Goal: Task Accomplishment & Management: Manage account settings

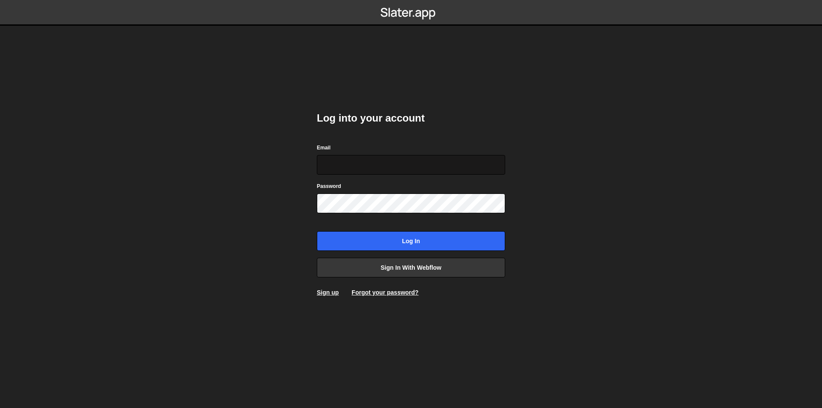
click at [376, 166] on input "Email" at bounding box center [411, 165] width 188 height 20
click at [382, 157] on input "Email" at bounding box center [411, 165] width 188 height 20
type input "jskform@gmail.com"
click at [317, 231] on input "Log in" at bounding box center [411, 241] width 188 height 20
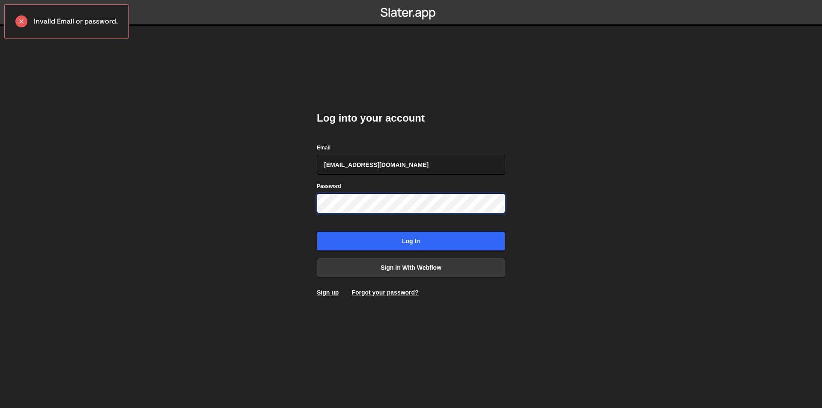
click at [317, 231] on input "Log in" at bounding box center [411, 241] width 188 height 20
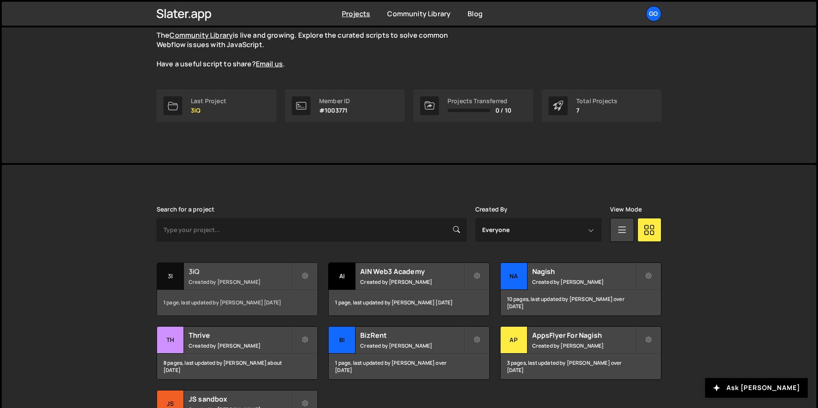
scroll to position [86, 0]
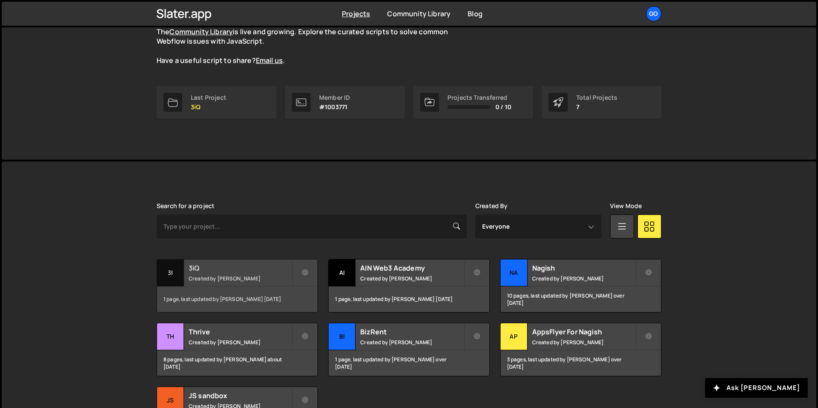
click at [217, 273] on div "3iQ Created by Sasa Kuridza" at bounding box center [237, 272] width 160 height 27
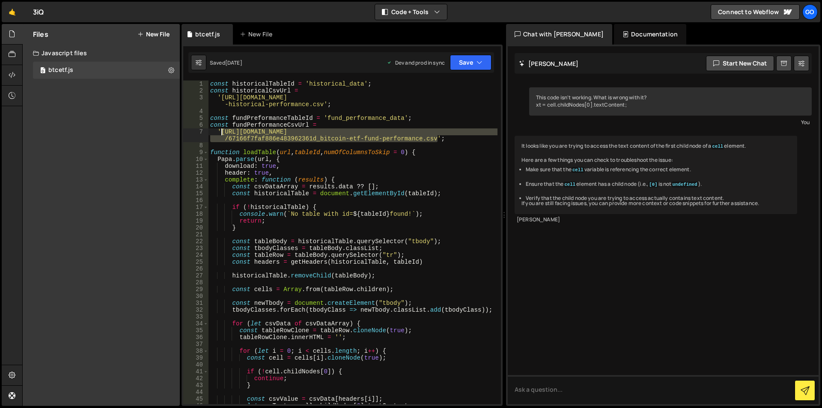
drag, startPoint x: 437, startPoint y: 139, endPoint x: 220, endPoint y: 130, distance: 217.2
click at [220, 130] on div "const historicalTableId = 'historical_data' ; const historicalCsvUrl = '[URL][D…" at bounding box center [352, 248] width 289 height 337
paste textarea "[DOMAIN_NAME][URL]"
click at [433, 120] on div "const historicalTableId = 'historical_data' ; const historicalCsvUrl = '[URL][D…" at bounding box center [352, 248] width 289 height 337
drag, startPoint x: 437, startPoint y: 139, endPoint x: 222, endPoint y: 130, distance: 215.5
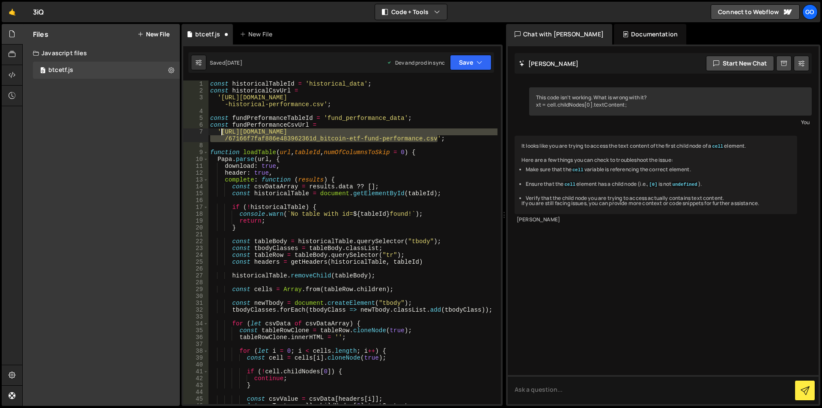
click at [222, 130] on div "const historicalTableId = 'historical_data' ; const historicalCsvUrl = '[URL][D…" at bounding box center [352, 248] width 289 height 337
paste textarea "[DOMAIN_NAME][URL]"
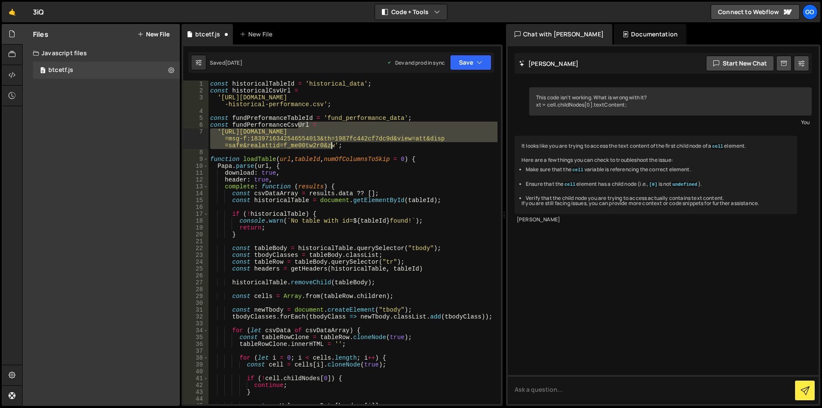
drag, startPoint x: 301, startPoint y: 127, endPoint x: 330, endPoint y: 146, distance: 35.3
click at [330, 146] on div "const historicalTableId = 'historical_data' ; const historicalCsvUrl = '[URL][D…" at bounding box center [352, 248] width 289 height 337
click at [345, 146] on div "const historicalTableId = 'historical_data' ; const historicalCsvUrl = '[URL][D…" at bounding box center [352, 248] width 289 height 337
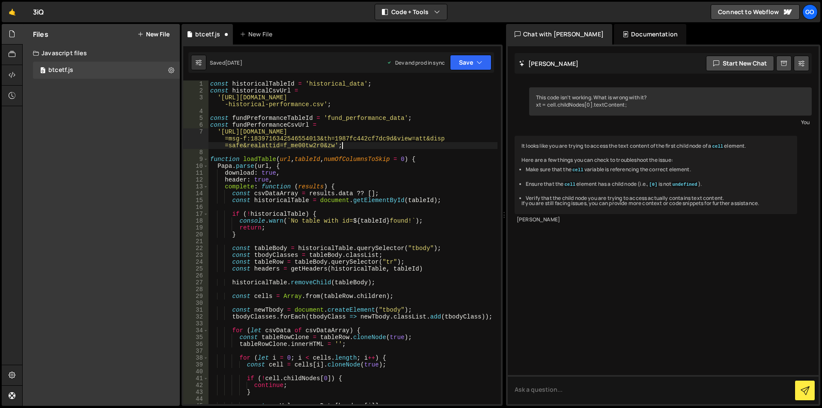
type textarea "'[URL][DOMAIN_NAME]';"
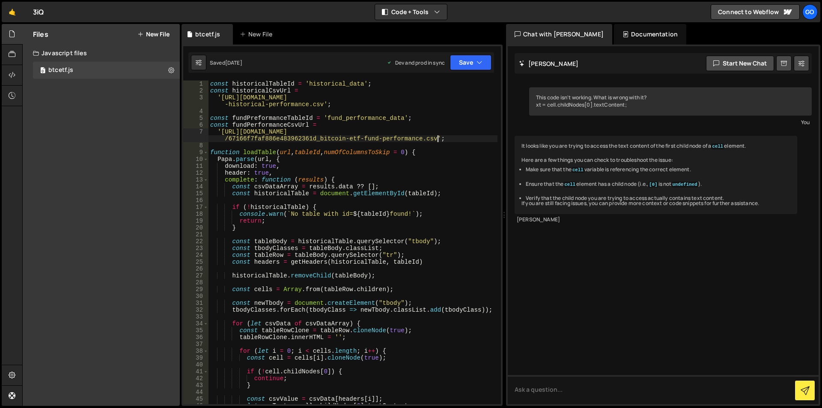
click at [448, 138] on div "const historicalTableId = 'historical_data' ; const historicalCsvUrl = '[URL][D…" at bounding box center [352, 248] width 289 height 337
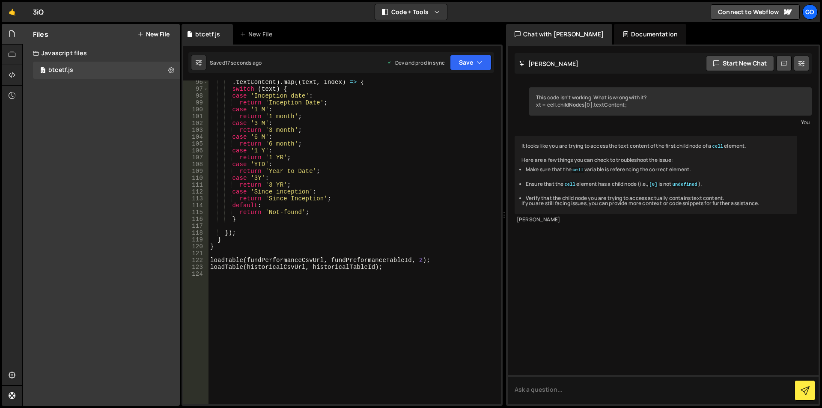
scroll to position [693, 0]
click at [212, 261] on div ". textContent ) . map (( text , index ) => { switch ( text ) { case 'Inception …" at bounding box center [352, 247] width 289 height 337
click at [328, 259] on div ". textContent ) . map (( text , index ) => { switch ( text ) { case 'Inception …" at bounding box center [352, 247] width 289 height 337
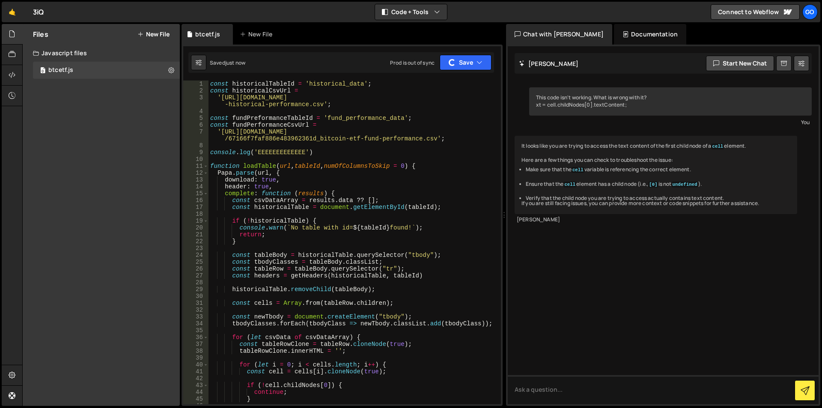
scroll to position [0, 0]
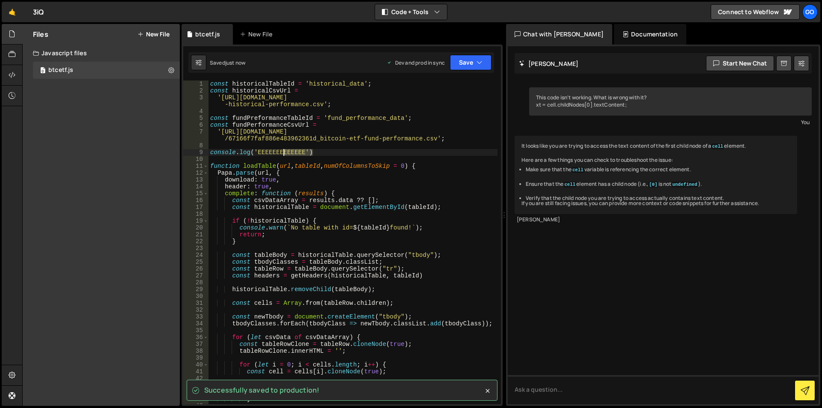
drag, startPoint x: 314, startPoint y: 151, endPoint x: 284, endPoint y: 151, distance: 29.5
click at [284, 151] on div "const historicalTableId = 'historical_data' ; const historicalCsvUrl = '[URL][D…" at bounding box center [352, 248] width 289 height 337
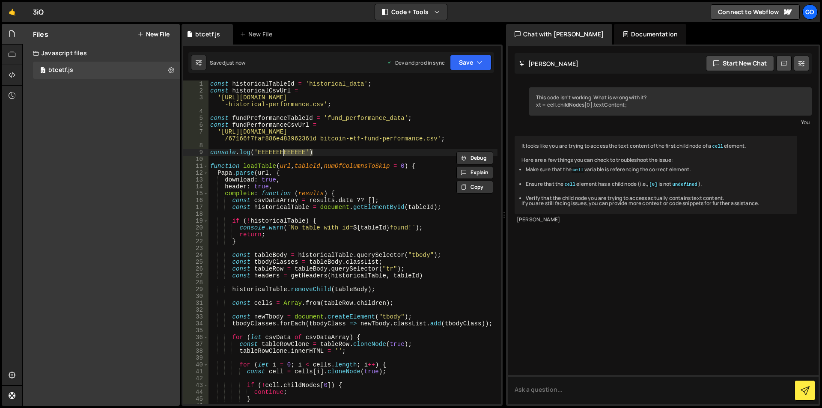
click at [303, 151] on div "const historicalTableId = 'historical_data' ; const historicalCsvUrl = '[URL][D…" at bounding box center [352, 242] width 289 height 324
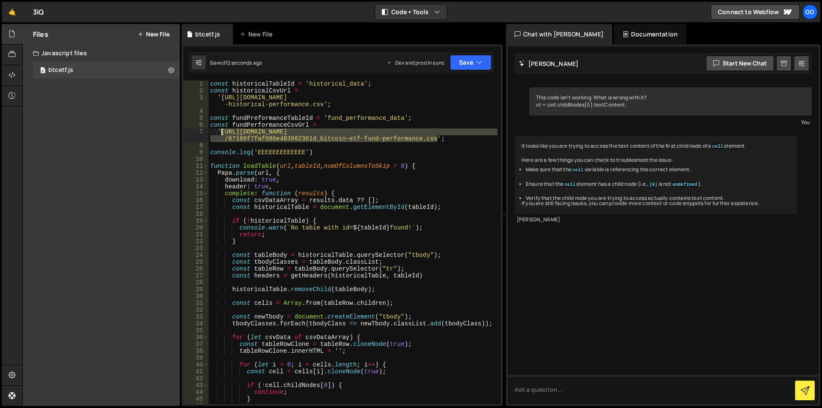
drag, startPoint x: 437, startPoint y: 139, endPoint x: 220, endPoint y: 135, distance: 216.6
click at [220, 135] on div "const historicalTableId = 'historical_data' ; const historicalCsvUrl = '[URL][D…" at bounding box center [352, 248] width 289 height 337
paste textarea "[DOMAIN_NAME][URL]"
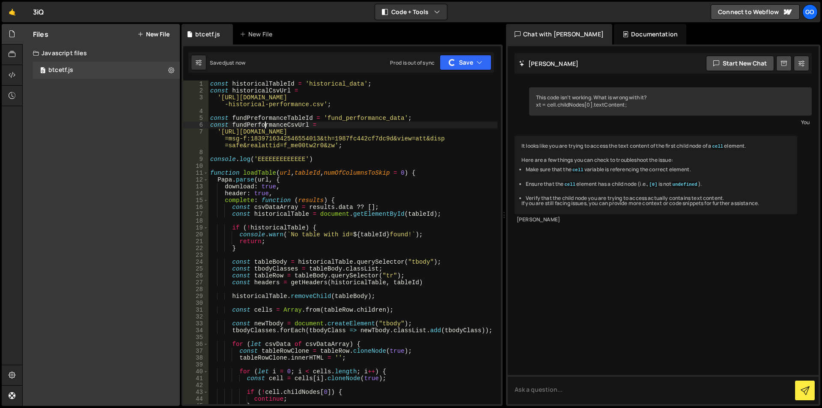
click at [265, 125] on div "const historicalTableId = 'historical_data' ; const historicalCsvUrl = '[URL][D…" at bounding box center [352, 248] width 289 height 337
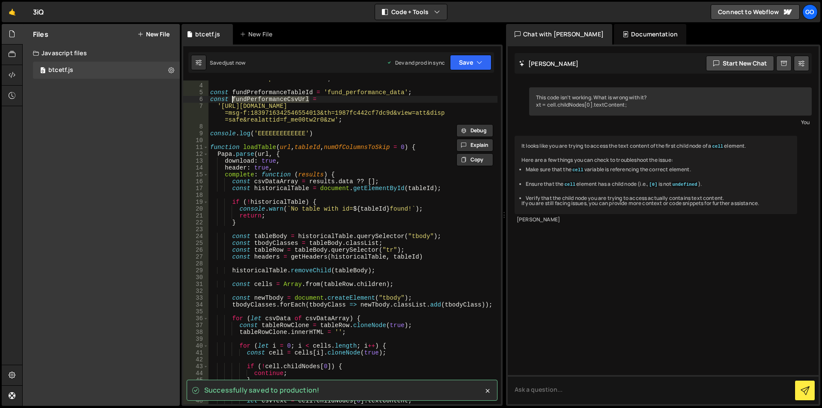
scroll to position [26, 0]
click at [281, 155] on div "'[URL][DOMAIN_NAME] -historical-performance.csv' ; const fundPreformanceTableId…" at bounding box center [352, 240] width 289 height 344
click at [341, 175] on div "'[URL][DOMAIN_NAME] -historical-performance.csv' ; const fundPreformanceTableId…" at bounding box center [352, 240] width 289 height 344
type textarea "complete: function (results) {"
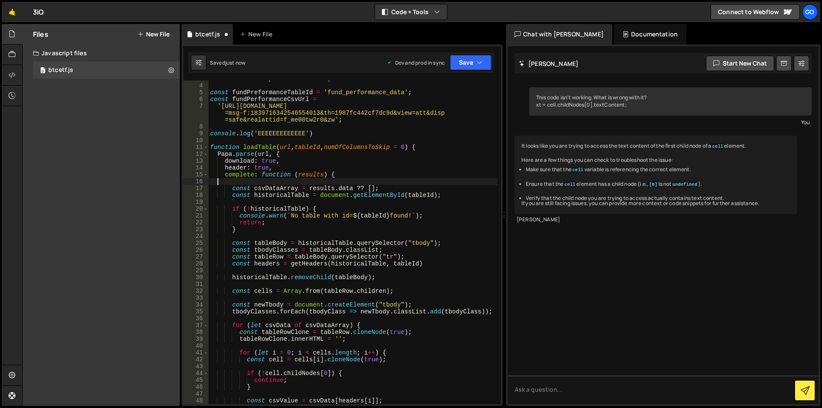
scroll to position [0, 0]
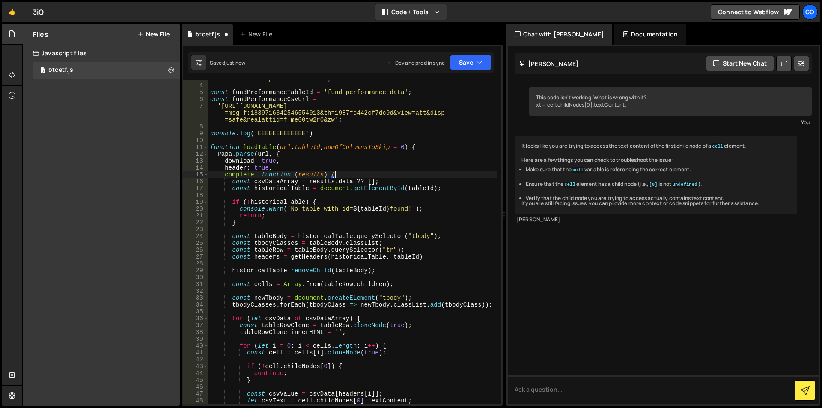
click at [291, 181] on div "'[URL][DOMAIN_NAME] -historical-performance.csv' ; const fundPreformanceTableId…" at bounding box center [352, 240] width 289 height 344
click at [446, 189] on div "'[URL][DOMAIN_NAME] -historical-performance.csv' ; const fundPreformanceTableId…" at bounding box center [352, 240] width 289 height 344
type textarea "const historicalTable = document.getElementById(tableId);"
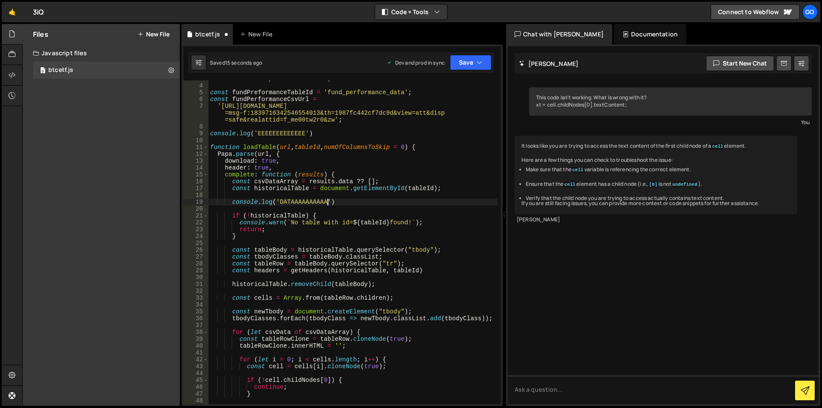
type textarea "console.log('DATAAAAAAAAAA')"
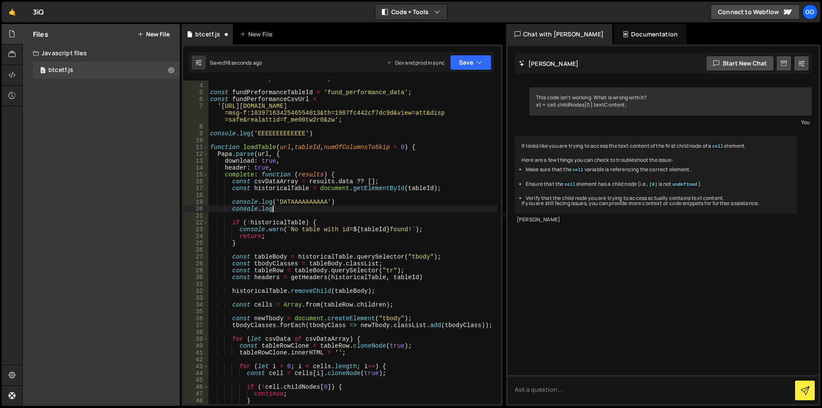
scroll to position [0, 4]
paste textarea "csvDataArray)"
click at [339, 119] on div "'[URL][DOMAIN_NAME] -historical-performance.csv' ; const fundPreformanceTableId…" at bounding box center [352, 240] width 289 height 344
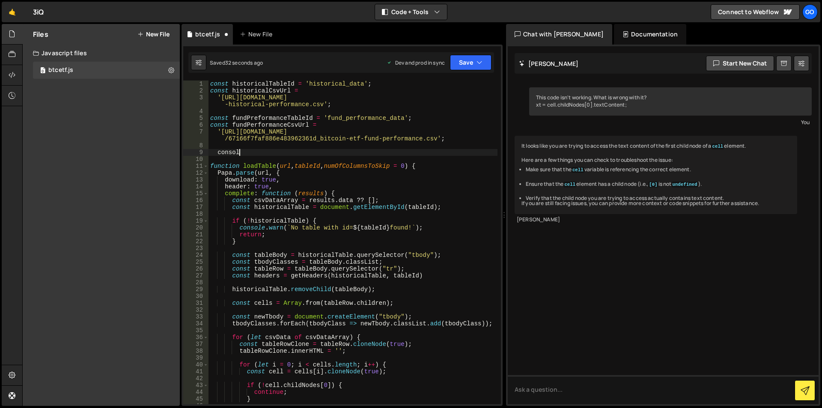
scroll to position [0, 2]
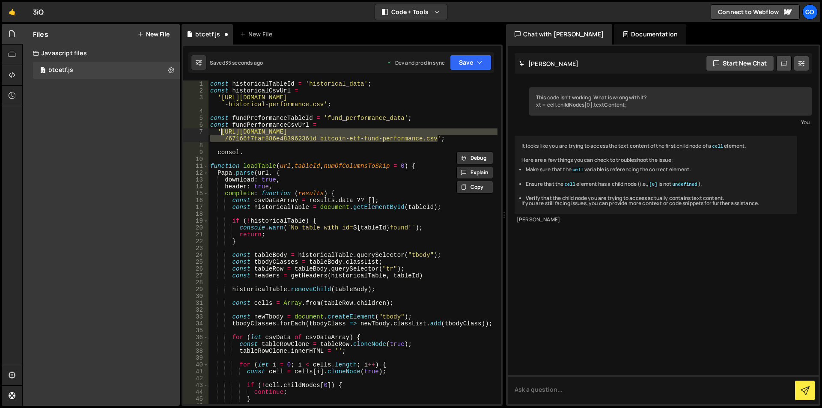
drag, startPoint x: 437, startPoint y: 138, endPoint x: 220, endPoint y: 129, distance: 217.2
click at [220, 129] on div "const historicalTableId = 'historical_data' ; const historicalCsvUrl = '[URL][D…" at bounding box center [352, 248] width 289 height 337
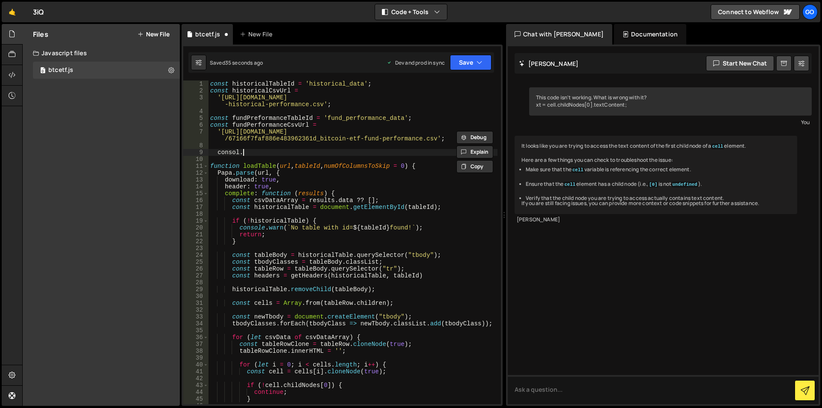
click at [377, 151] on div "const historicalTableId = 'historical_data' ; const historicalCsvUrl = '[URL][D…" at bounding box center [352, 248] width 289 height 337
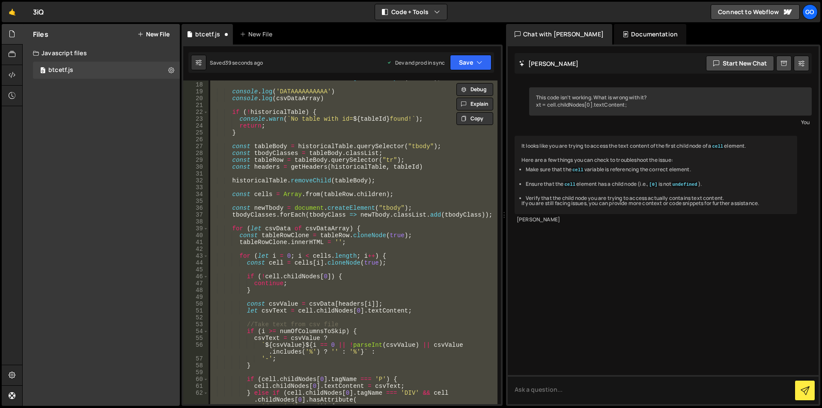
scroll to position [0, 0]
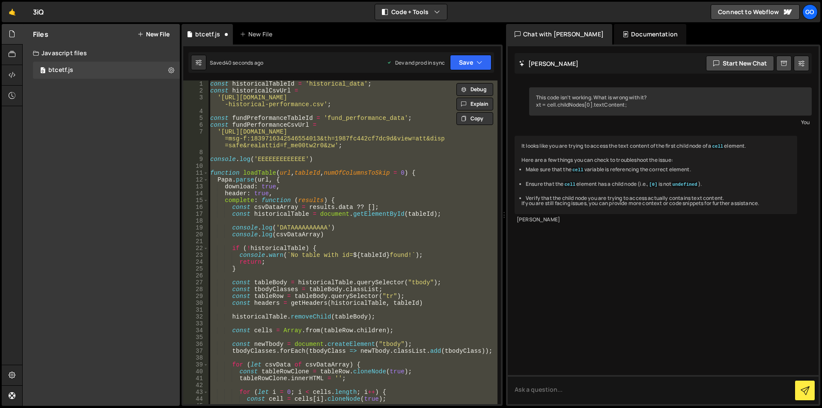
click at [340, 134] on div "const historicalTableId = 'historical_data' ; const historicalCsvUrl = '[URL][D…" at bounding box center [352, 242] width 289 height 324
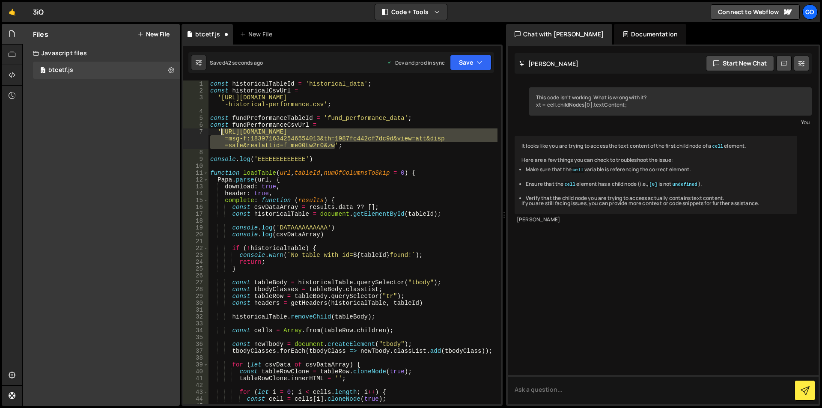
drag, startPoint x: 334, startPoint y: 146, endPoint x: 221, endPoint y: 132, distance: 113.3
click at [221, 132] on div "const historicalTableId = 'historical_data' ; const historicalCsvUrl = '[URL][D…" at bounding box center [352, 248] width 289 height 337
paste textarea "[DOMAIN_NAME][URL]"
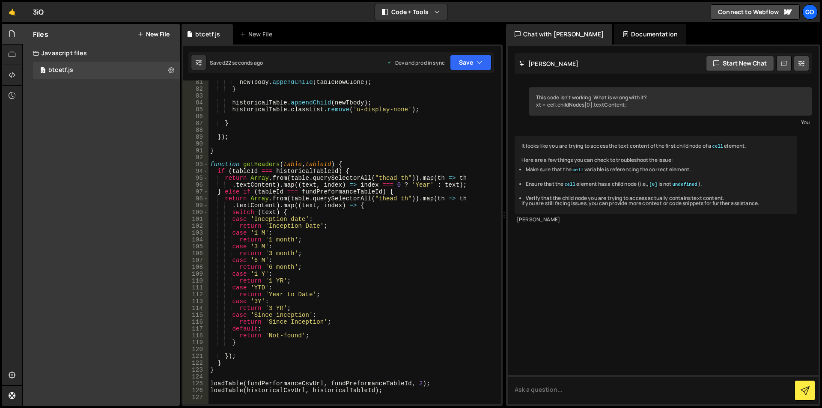
scroll to position [591, 0]
click at [258, 169] on div "newTbody . appendChild ( tableRowClone ) ; } historicalTable . appendChild ( ne…" at bounding box center [352, 247] width 289 height 337
click at [258, 166] on div "newTbody . appendChild ( tableRowClone ) ; } historicalTable . appendChild ( ne…" at bounding box center [352, 247] width 289 height 337
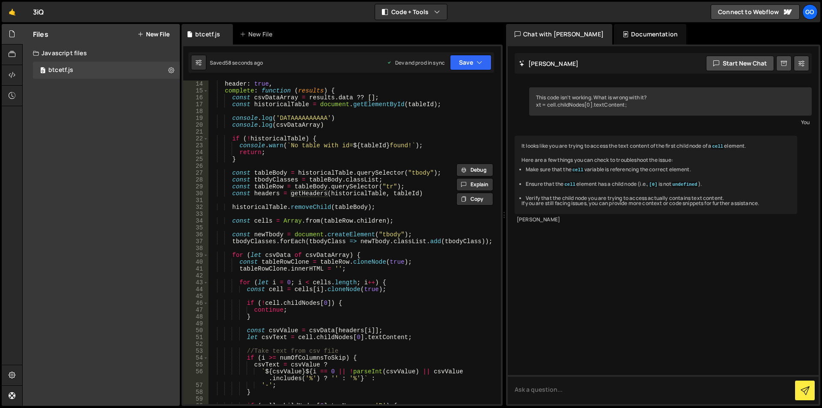
scroll to position [103, 0]
click at [270, 191] on div "header : true , complete : function ( results ) { const csvDataArray = results …" at bounding box center [352, 248] width 289 height 337
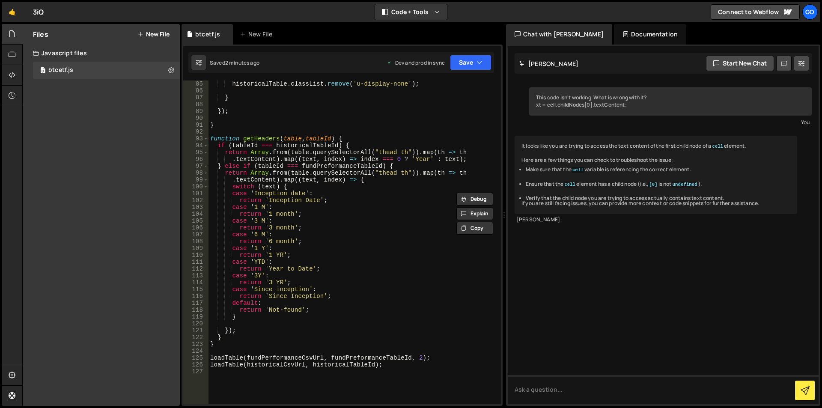
scroll to position [642, 0]
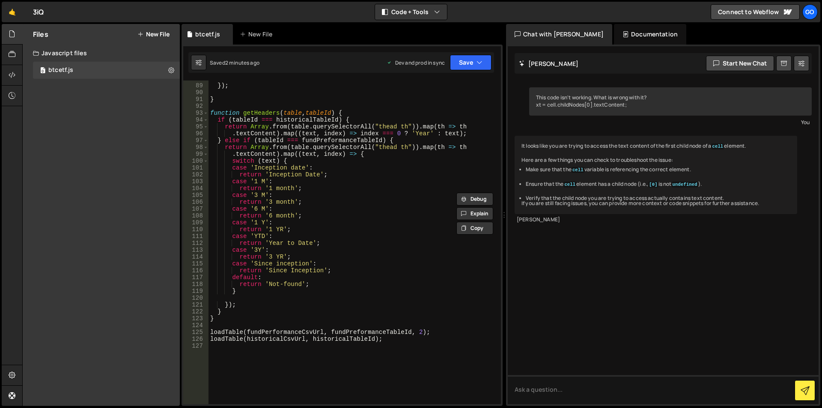
click at [268, 114] on div "}) ; } function getHeaders ( table , tableId ) { if ( tableId === historicalTab…" at bounding box center [352, 243] width 289 height 337
click at [290, 273] on div "}) ; } function getHeaders ( table , tableId ) { if ( tableId === historicalTab…" at bounding box center [352, 243] width 289 height 337
click at [298, 244] on div "}) ; } function getHeaders ( table , tableId ) { if ( tableId === historicalTab…" at bounding box center [352, 243] width 289 height 337
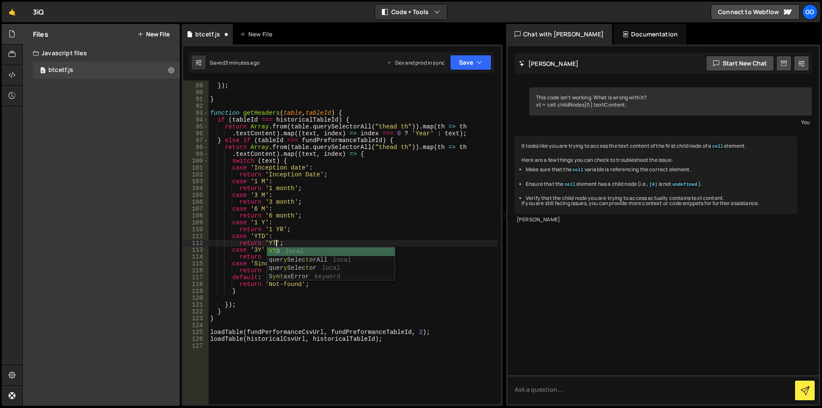
scroll to position [0, 5]
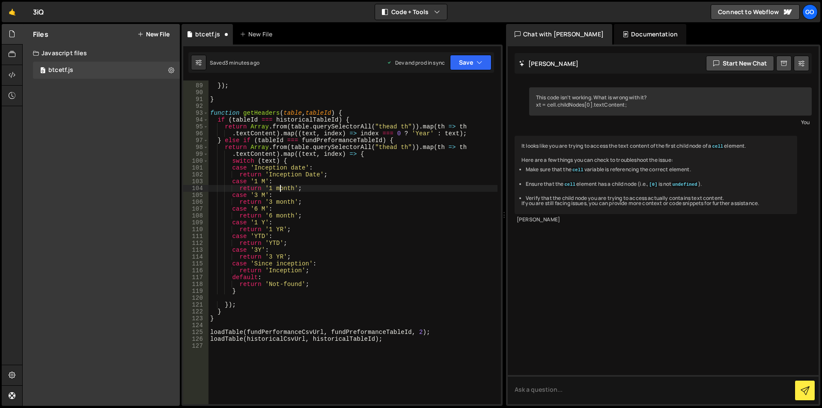
click at [280, 187] on div "}) ; } function getHeaders ( table , tableId ) { if ( tableId === historicalTab…" at bounding box center [352, 243] width 289 height 337
click at [289, 202] on div "}) ; } function getHeaders ( table , tableId ) { if ( tableId === historicalTab…" at bounding box center [352, 243] width 289 height 337
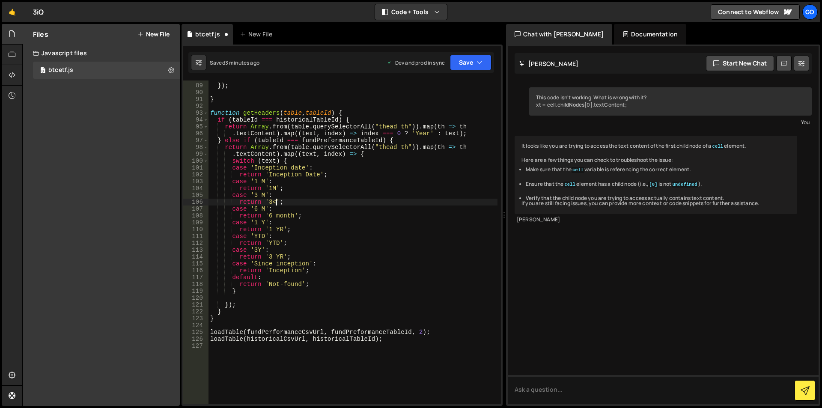
scroll to position [0, 4]
click at [291, 203] on div "}) ; } function getHeaders ( table , tableId ) { if ( tableId === historicalTab…" at bounding box center [352, 243] width 289 height 337
click at [288, 214] on div "}) ; } function getHeaders ( table , tableId ) { if ( tableId === historicalTab…" at bounding box center [352, 243] width 289 height 337
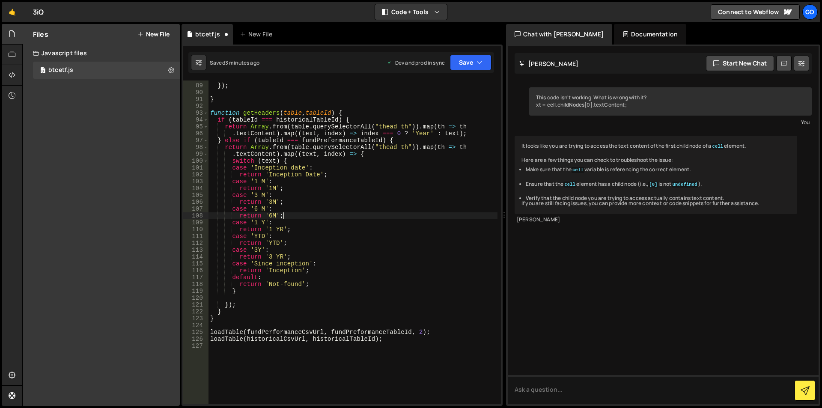
drag, startPoint x: 261, startPoint y: 220, endPoint x: 285, endPoint y: 234, distance: 27.8
click at [261, 220] on div "}) ; } function getHeaders ( table , tableId ) { if ( tableId === historicalTab…" at bounding box center [352, 243] width 289 height 337
click at [437, 229] on div "}) ; } function getHeaders ( table , tableId ) { if ( tableId === historicalTab…" at bounding box center [352, 243] width 289 height 337
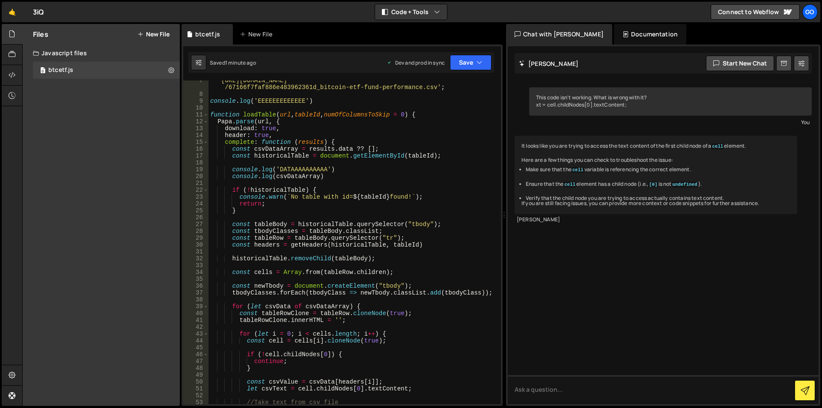
scroll to position [0, 0]
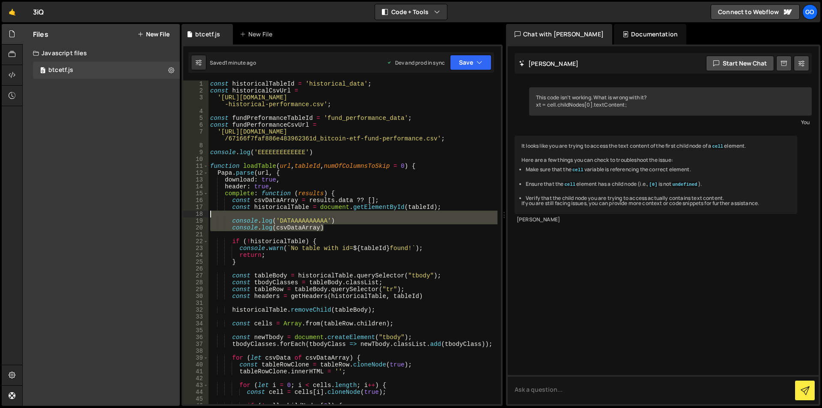
drag, startPoint x: 332, startPoint y: 227, endPoint x: 332, endPoint y: 217, distance: 10.3
click at [332, 217] on div "const historicalTableId = 'historical_data' ; const historicalCsvUrl = '[URL][D…" at bounding box center [352, 248] width 289 height 337
type textarea "console.log('DATAAAAAAAAAA')"
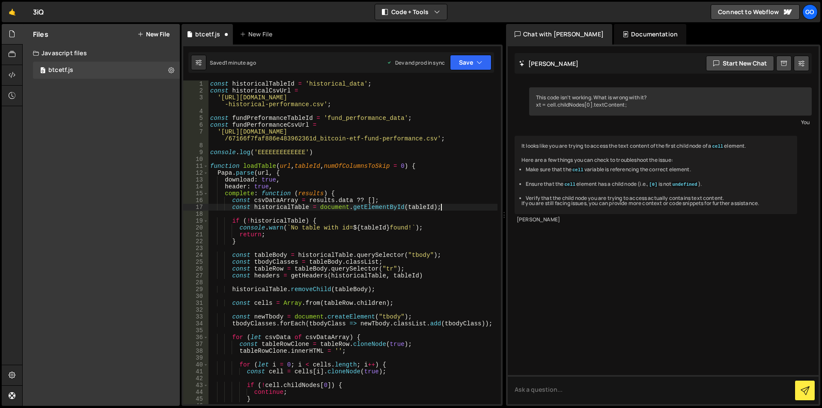
click at [307, 149] on div "const historicalTableId = 'historical_data' ; const historicalCsvUrl = '[URL][D…" at bounding box center [352, 248] width 289 height 337
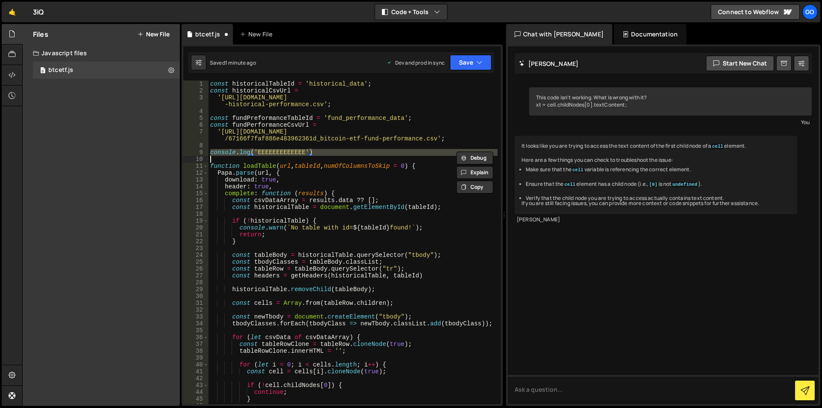
click at [307, 149] on div "const historicalTableId = 'historical_data' ; const historicalCsvUrl = '[URL][D…" at bounding box center [352, 248] width 289 height 337
type textarea "console.log('EEEEEEEEEEEEE')"
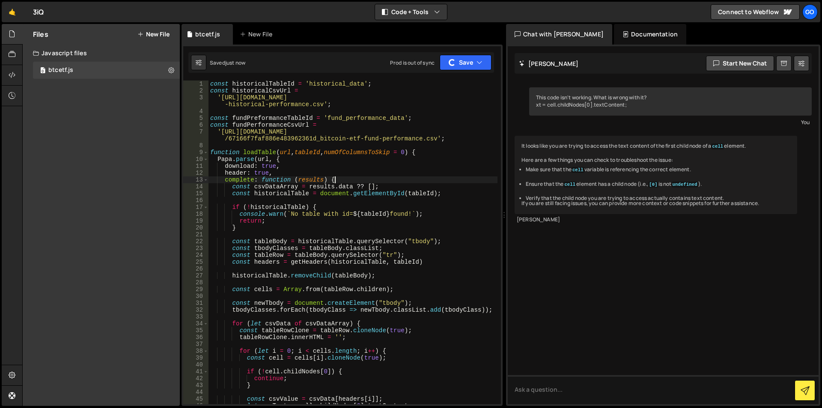
click at [383, 181] on div "const historicalTableId = 'historical_data' ; const historicalCsvUrl = '[URL][D…" at bounding box center [352, 248] width 289 height 337
type textarea "complete: function (results) {"
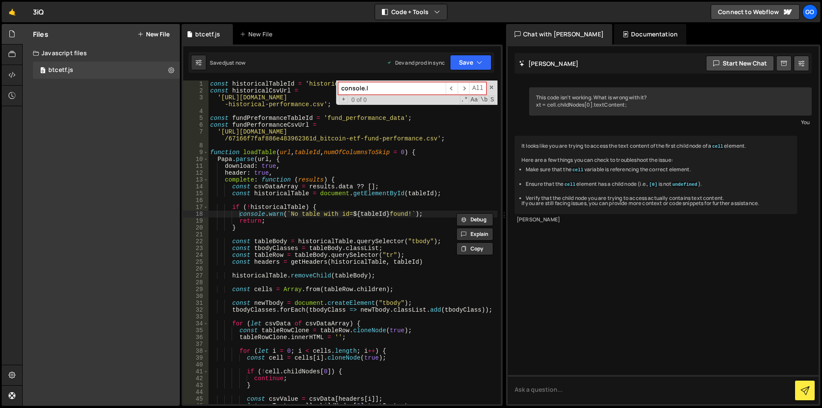
type input "console.lo"
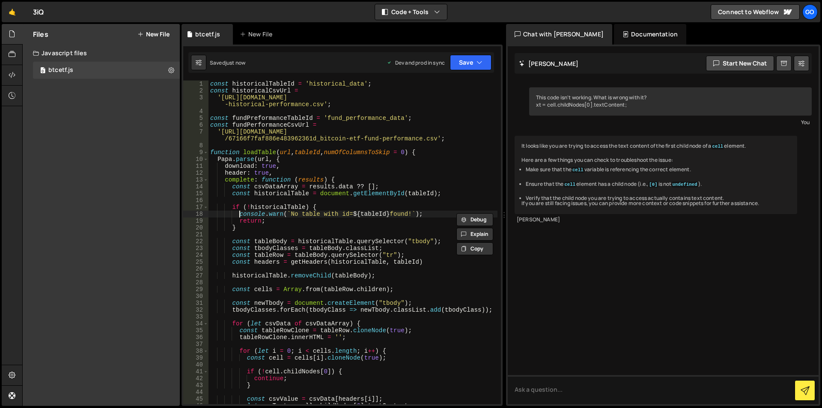
click at [270, 127] on div "const historicalTableId = 'historical_data' ; const historicalCsvUrl = '[URL][D…" at bounding box center [352, 248] width 289 height 337
type textarea "const fundPerformanceCsvUrl ="
click at [270, 127] on div "const historicalTableId = 'historical_data' ; const historicalCsvUrl = '[URL][D…" at bounding box center [352, 248] width 289 height 337
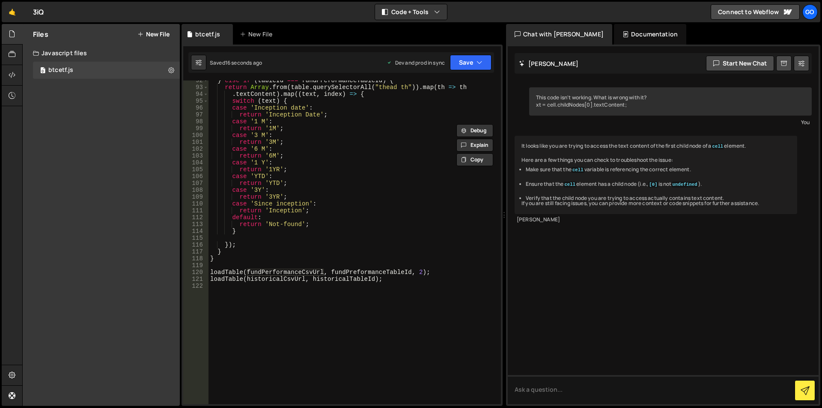
scroll to position [668, 0]
click at [414, 284] on div "} else if ( tableId === fundPreformanceTableId ) { return Array . from ( table …" at bounding box center [352, 245] width 289 height 337
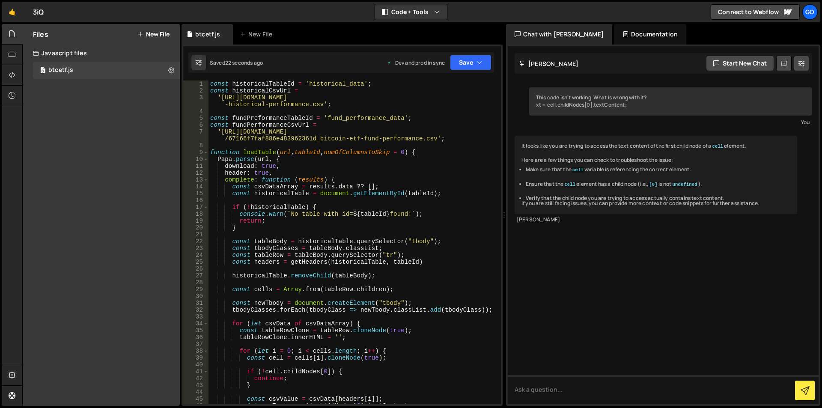
scroll to position [0, 0]
click at [6, 6] on link "🤙" at bounding box center [12, 12] width 21 height 21
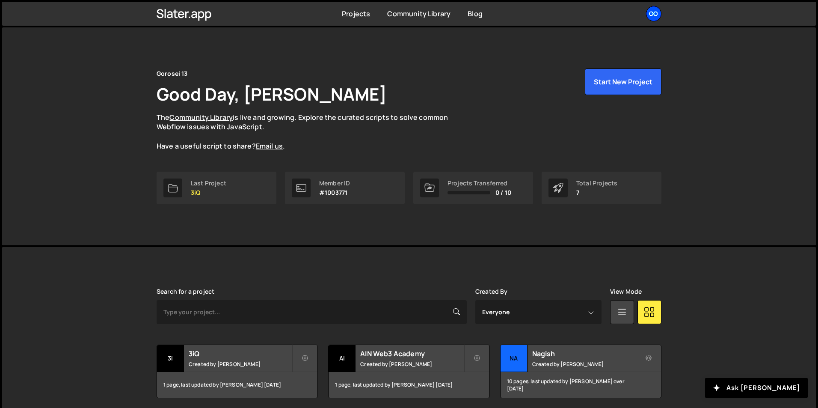
click at [657, 15] on div "Go" at bounding box center [653, 13] width 15 height 15
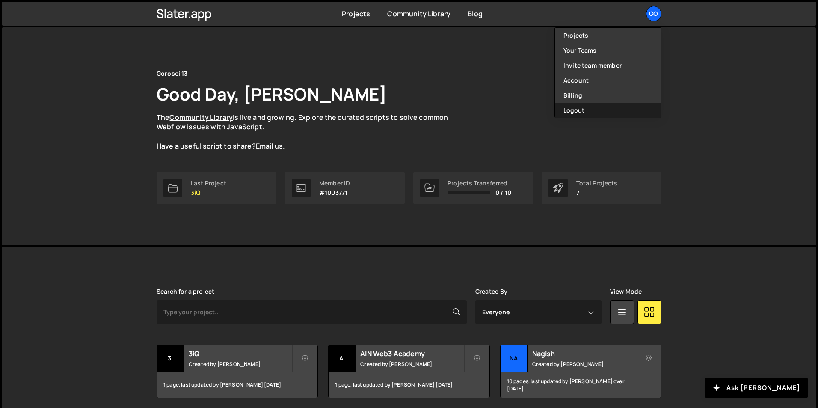
click at [572, 107] on button "Logout" at bounding box center [608, 110] width 106 height 15
